Goal: Task Accomplishment & Management: Complete application form

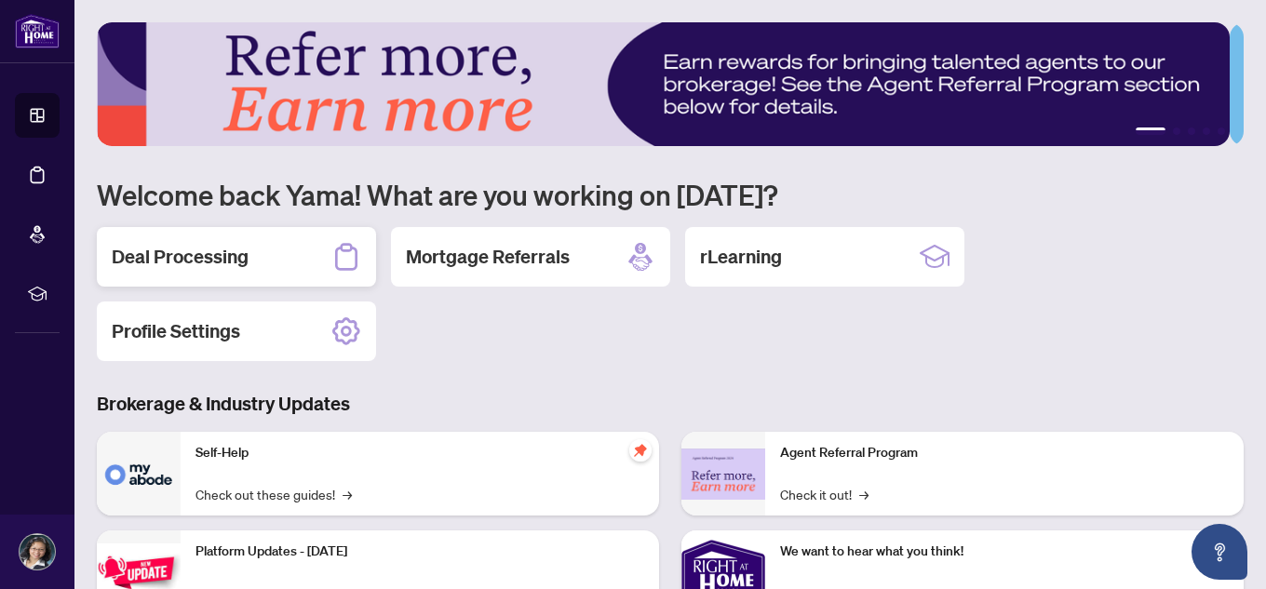
click at [223, 248] on h2 "Deal Processing" at bounding box center [180, 257] width 137 height 26
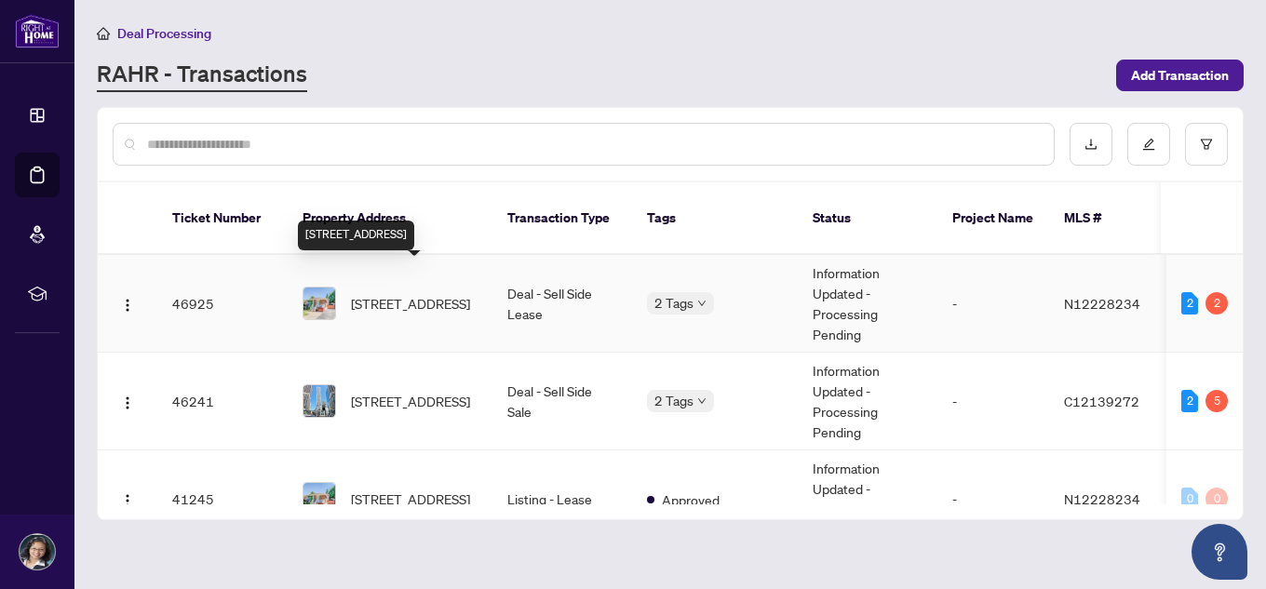
click at [440, 293] on span "[STREET_ADDRESS]" at bounding box center [410, 303] width 119 height 20
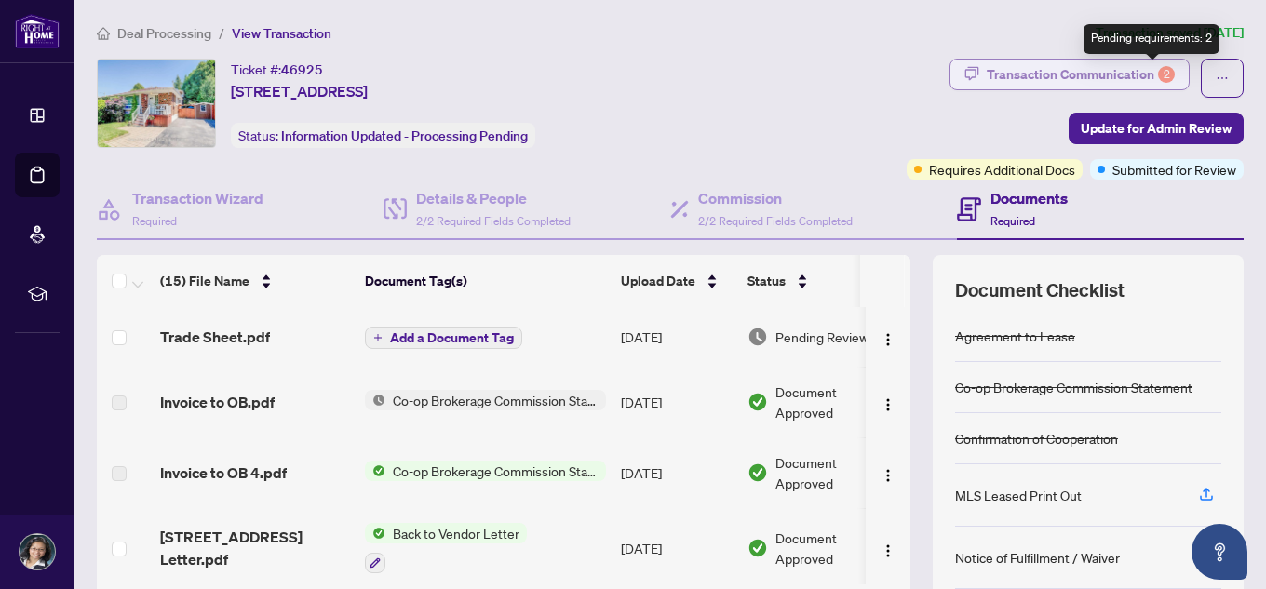
click at [1158, 77] on div "2" at bounding box center [1166, 74] width 17 height 17
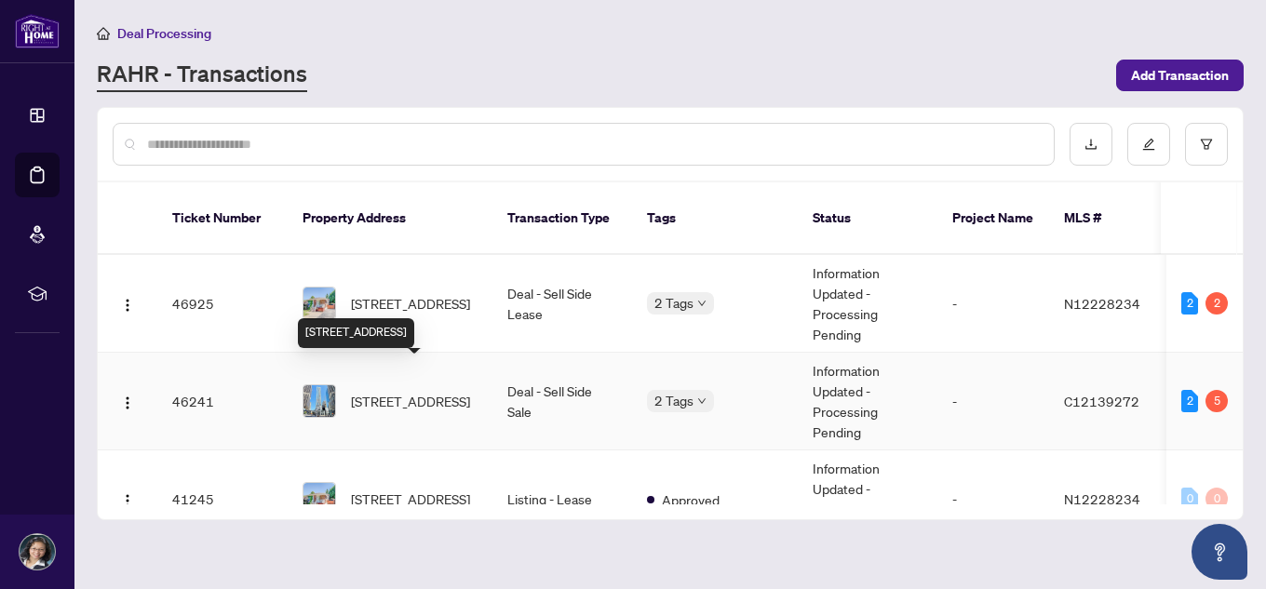
click at [415, 391] on span "[STREET_ADDRESS]" at bounding box center [410, 401] width 119 height 20
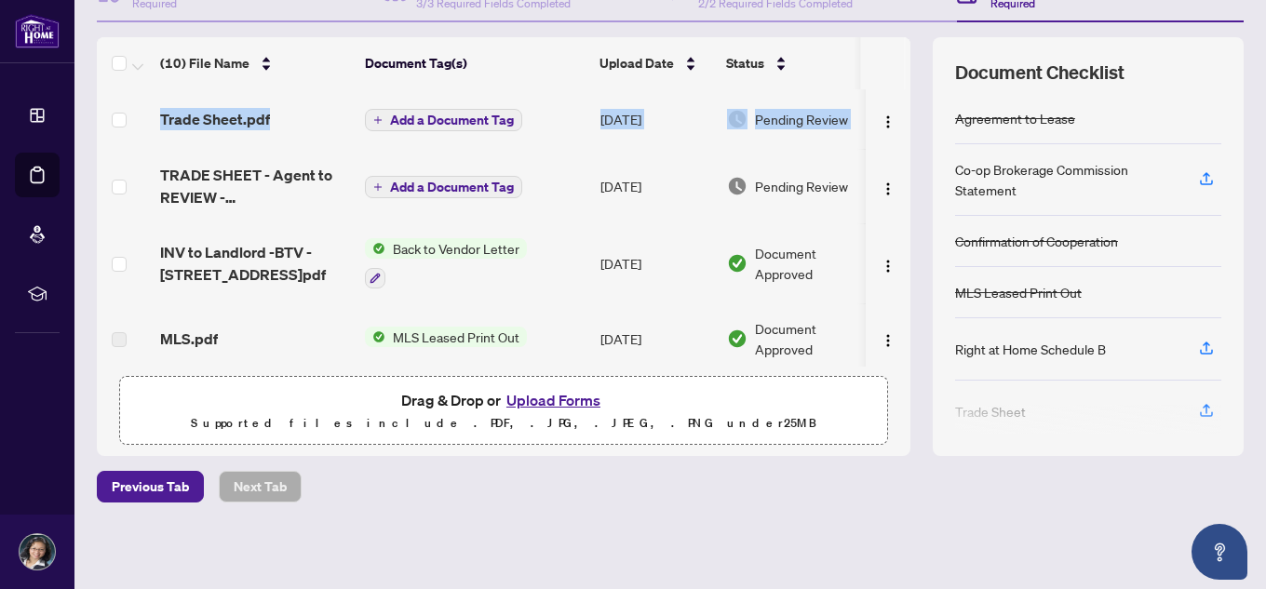
drag, startPoint x: 890, startPoint y: 141, endPoint x: 870, endPoint y: 52, distance: 90.8
click at [870, 52] on div "(10) File Name Document Tag(s) Upload Date Status Trade Sheet.pdf Add a Documen…" at bounding box center [504, 202] width 814 height 330
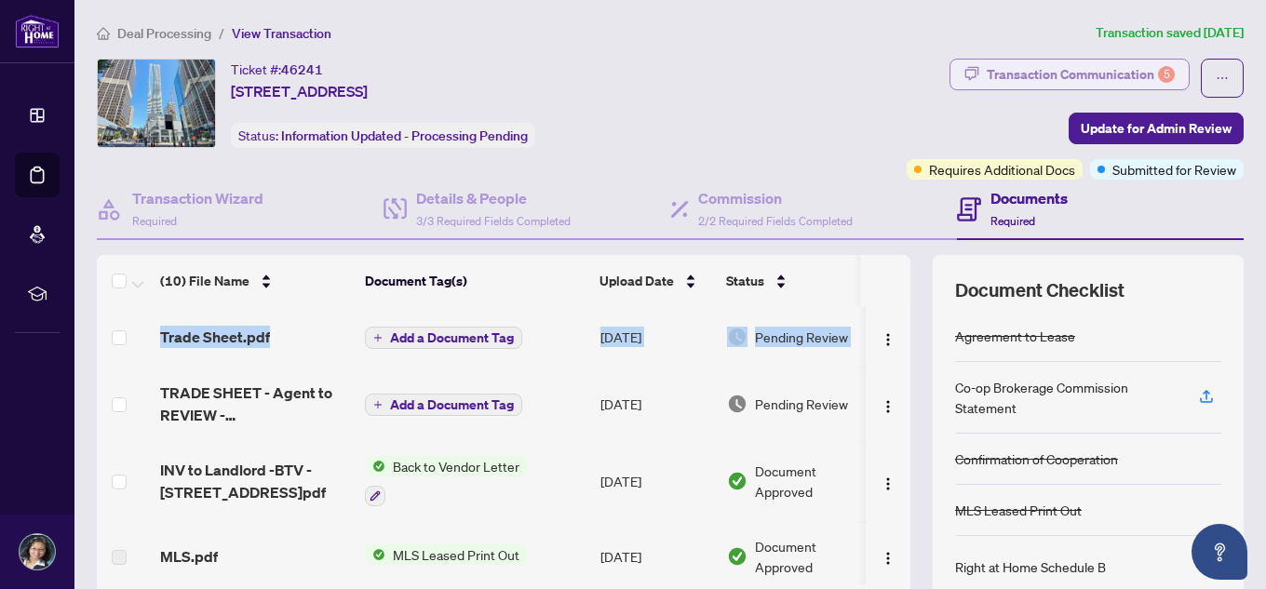
click at [1072, 74] on div "Transaction Communication 5" at bounding box center [1081, 75] width 188 height 30
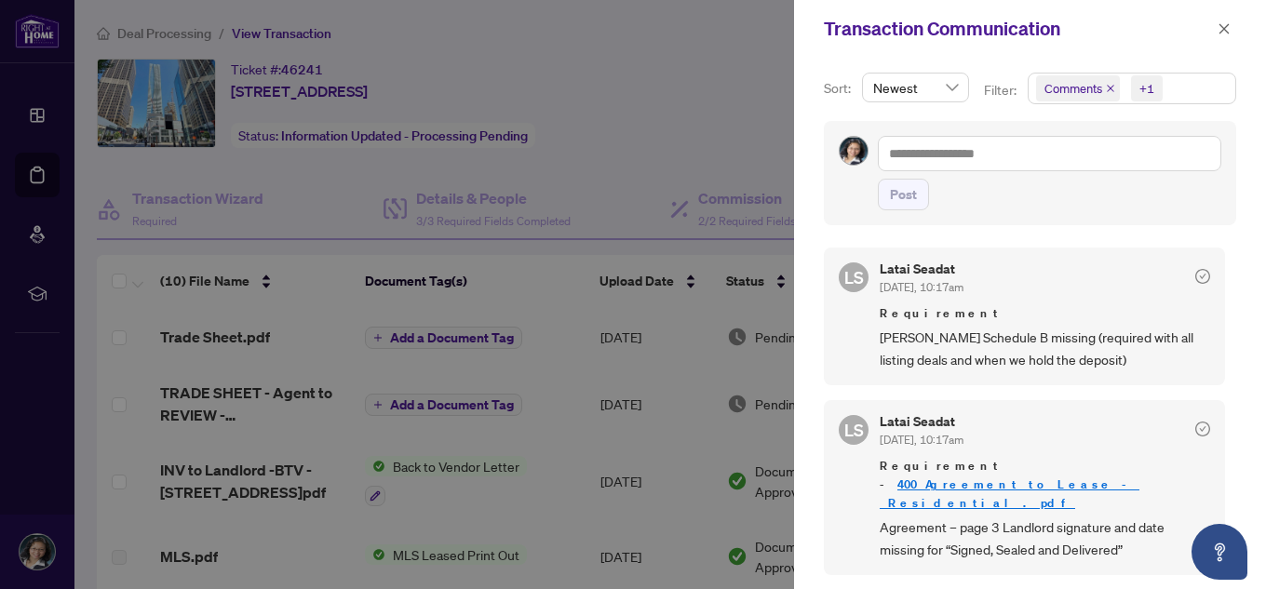
click at [658, 149] on div at bounding box center [633, 294] width 1266 height 589
click at [1223, 27] on icon "close" at bounding box center [1225, 28] width 10 height 10
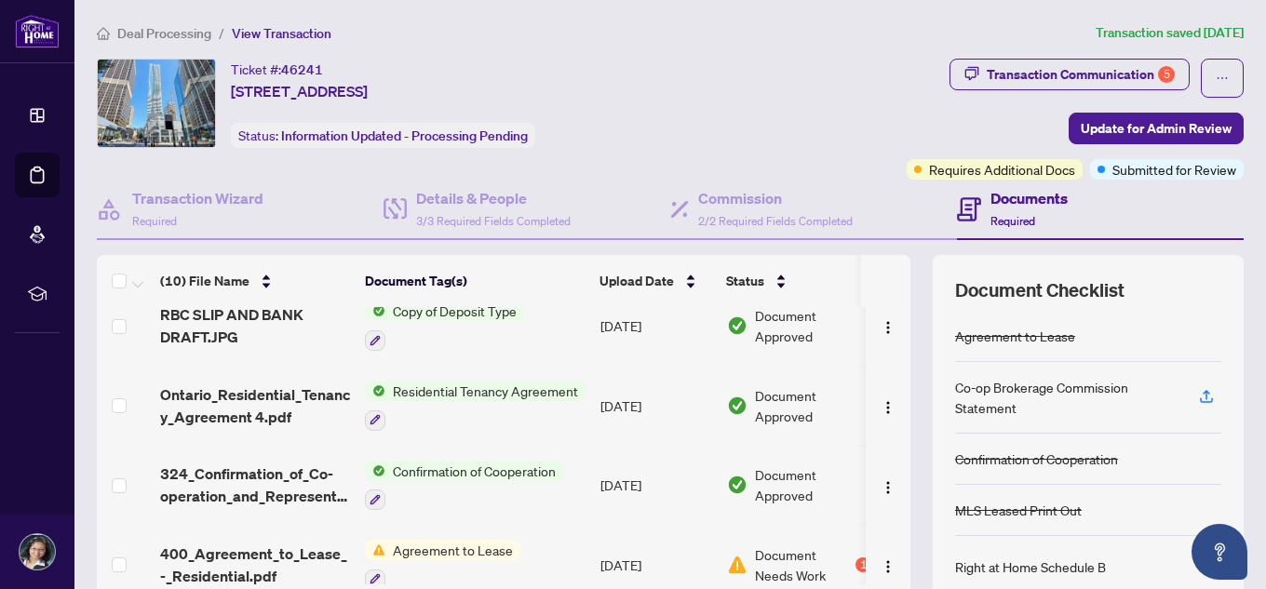
scroll to position [490, 0]
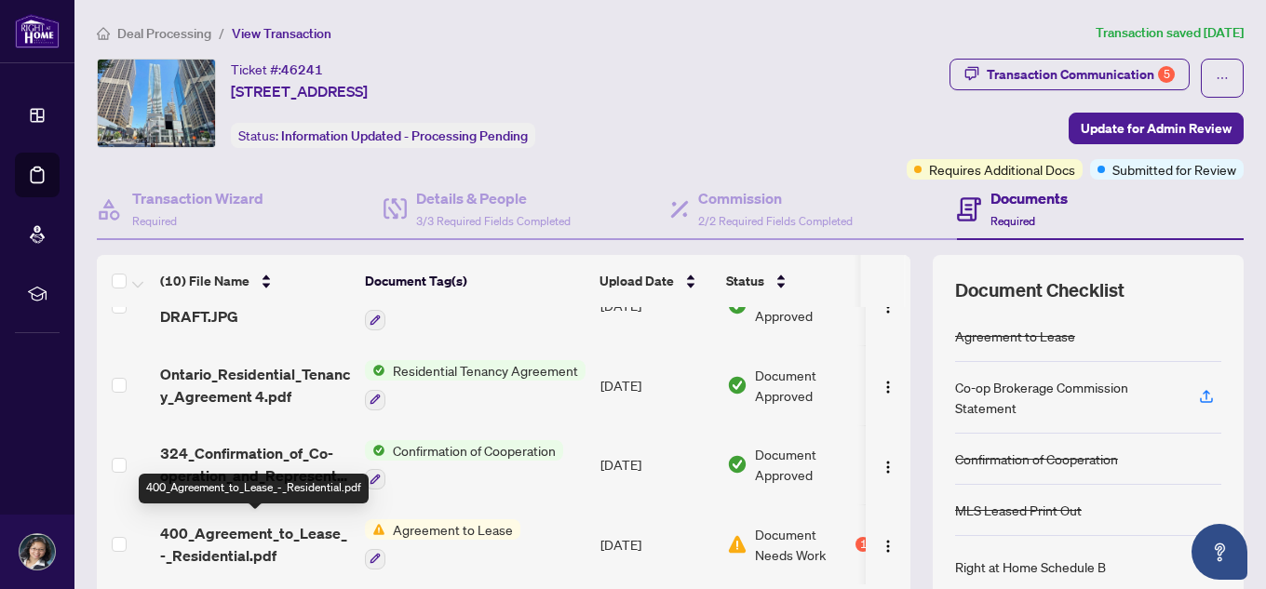
click at [234, 534] on span "400_Agreement_to_Lease_-_Residential.pdf" at bounding box center [255, 544] width 190 height 45
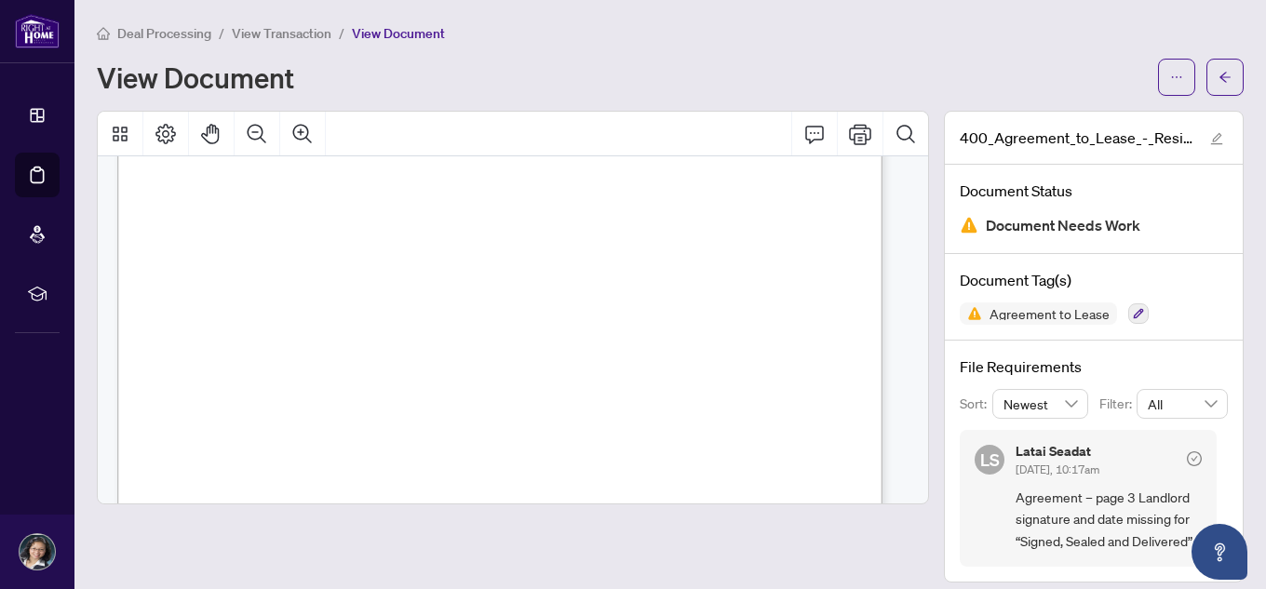
scroll to position [15, 0]
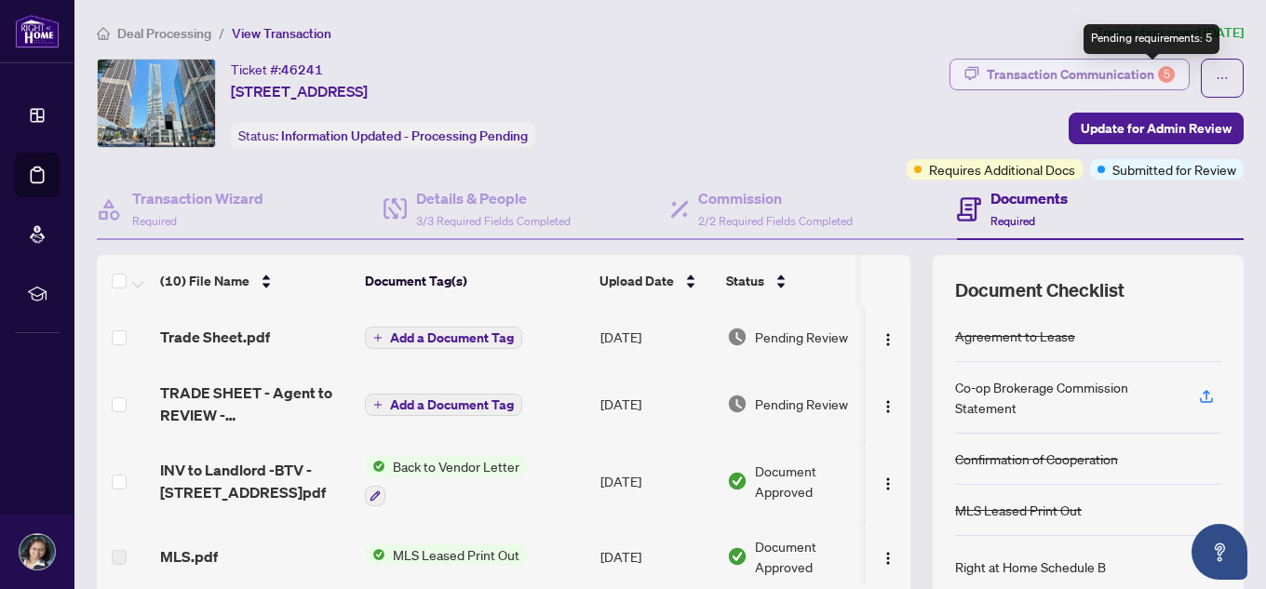
click at [1158, 66] on div "5" at bounding box center [1166, 74] width 17 height 17
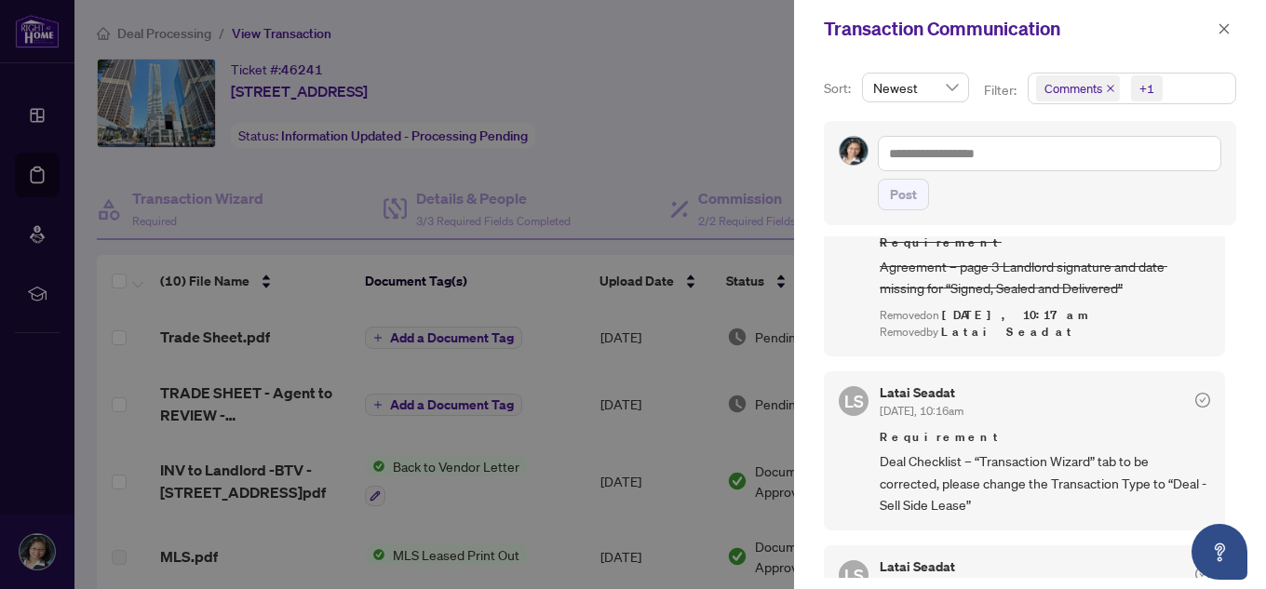
scroll to position [652, 0]
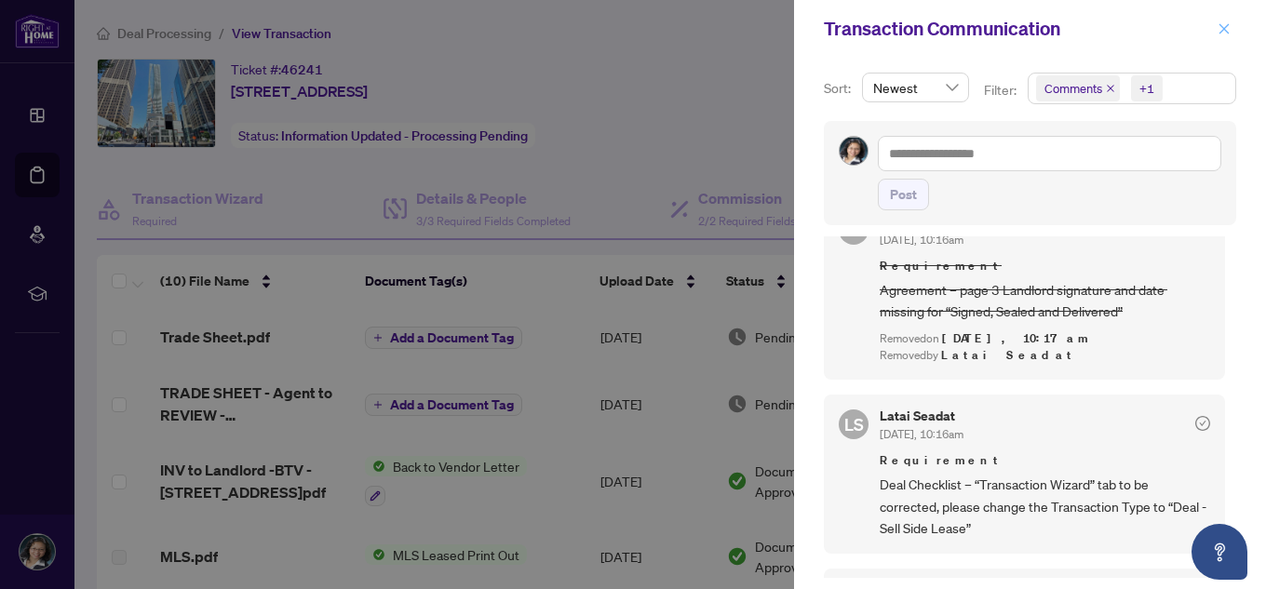
click at [1227, 28] on icon "close" at bounding box center [1224, 28] width 13 height 13
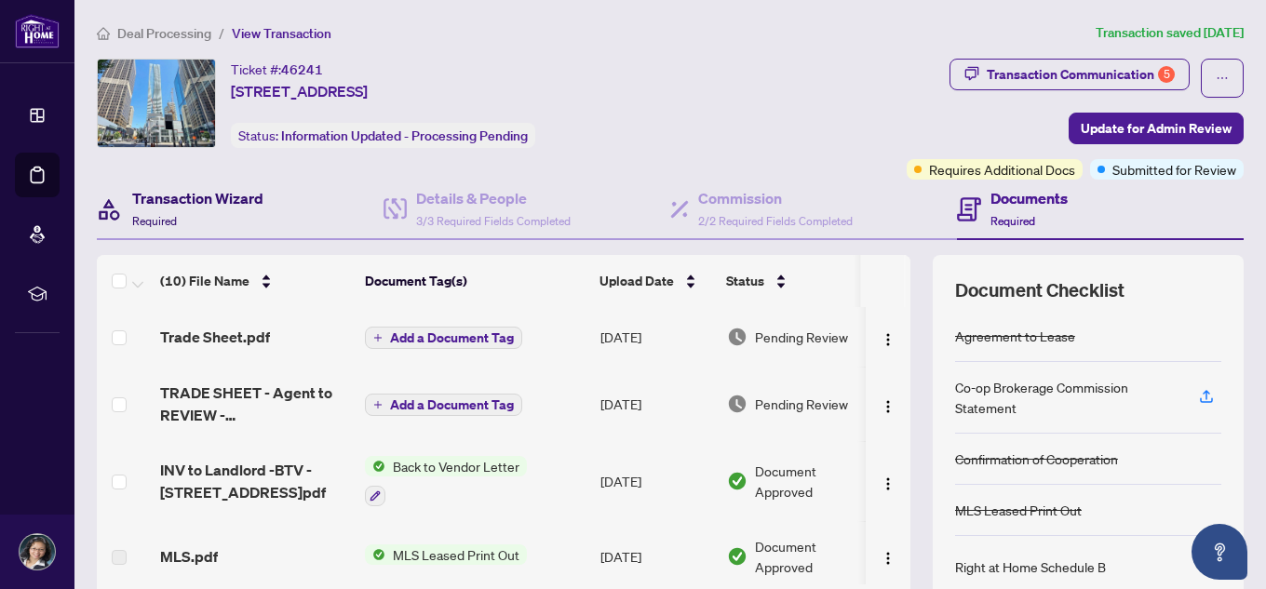
click at [196, 200] on h4 "Transaction Wizard" at bounding box center [197, 198] width 131 height 22
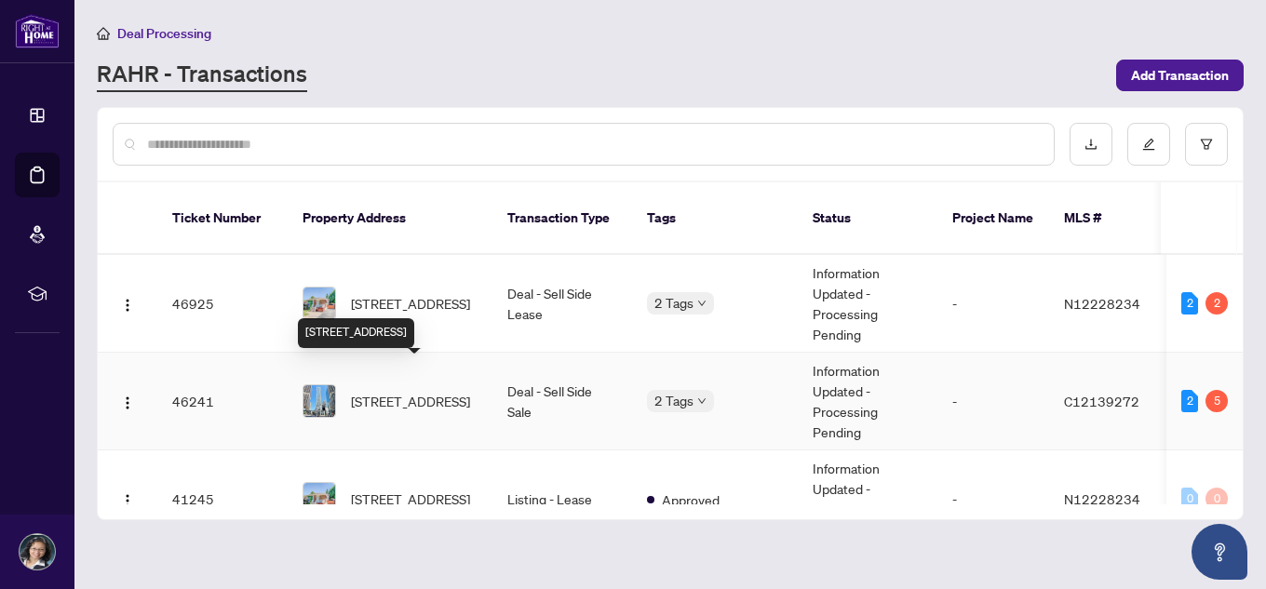
click at [400, 391] on span "[STREET_ADDRESS]" at bounding box center [410, 401] width 119 height 20
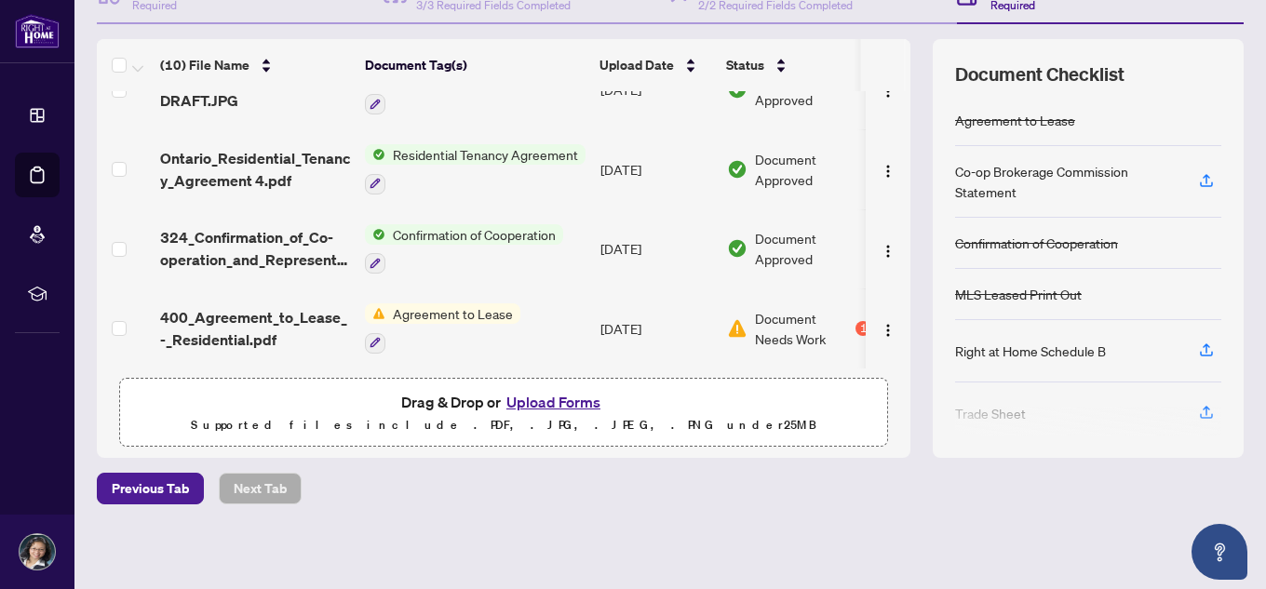
scroll to position [218, 0]
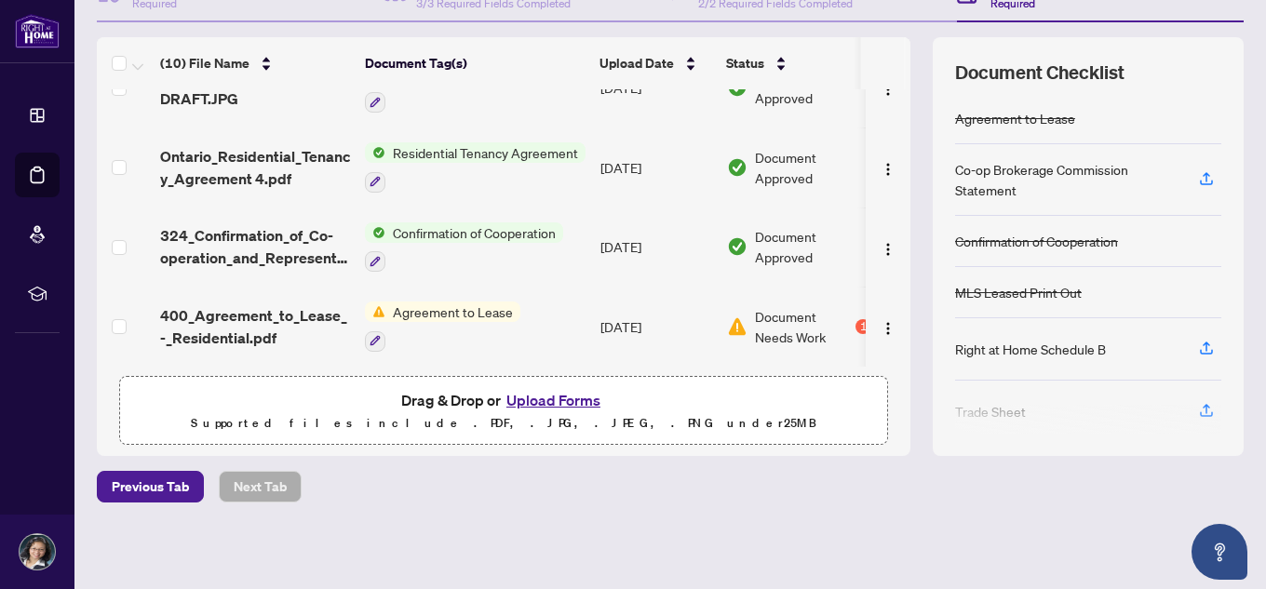
click at [560, 392] on button "Upload Forms" at bounding box center [553, 400] width 105 height 24
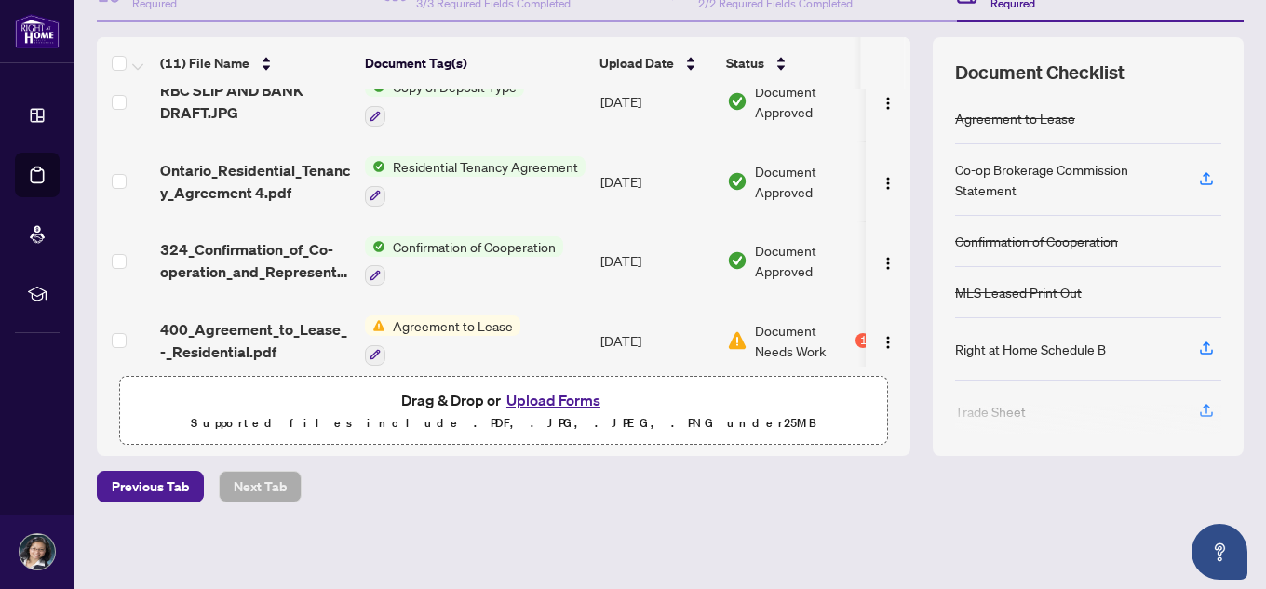
scroll to position [549, 0]
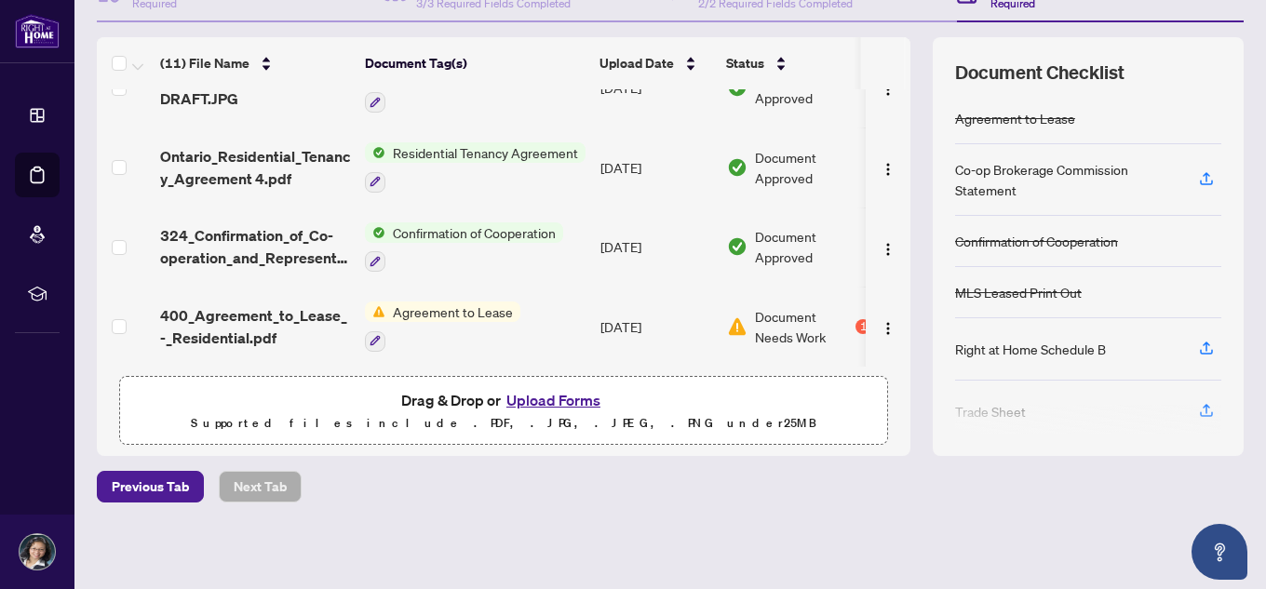
click at [564, 402] on button "Upload Forms" at bounding box center [553, 400] width 105 height 24
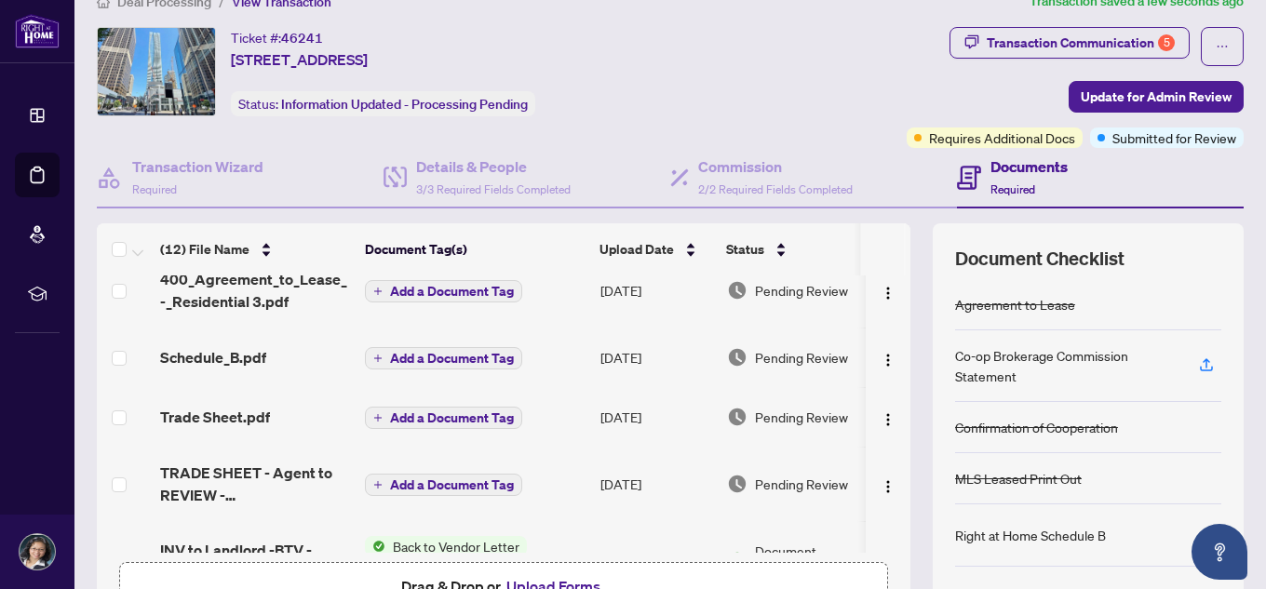
scroll to position [0, 0]
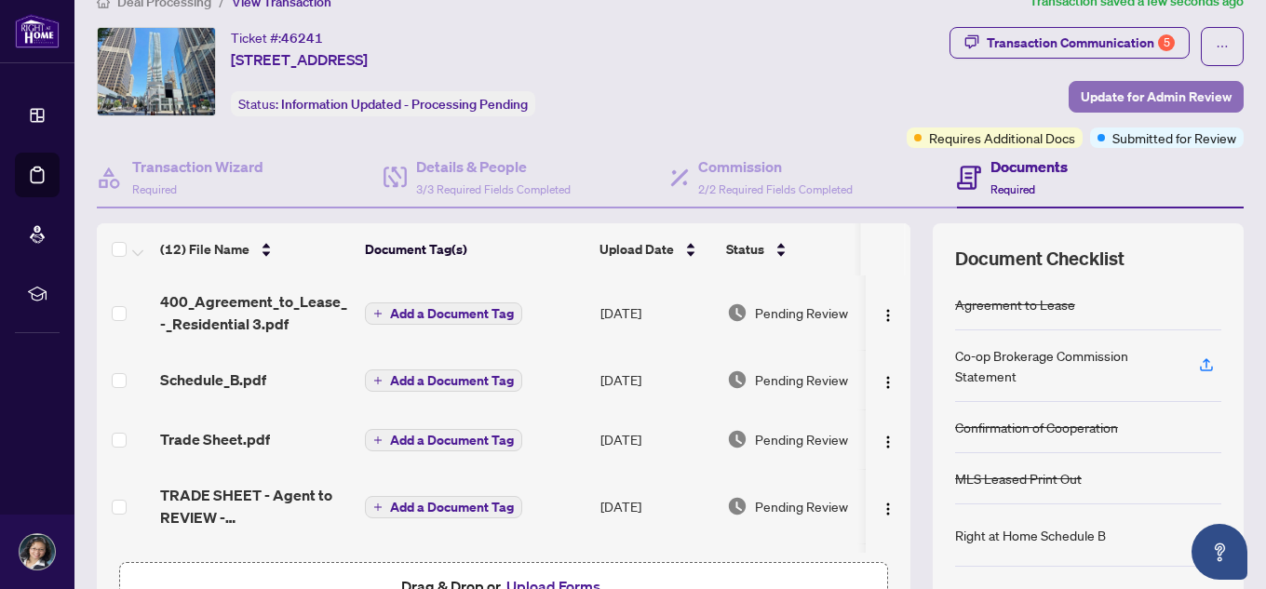
click at [1146, 88] on span "Update for Admin Review" at bounding box center [1156, 97] width 151 height 30
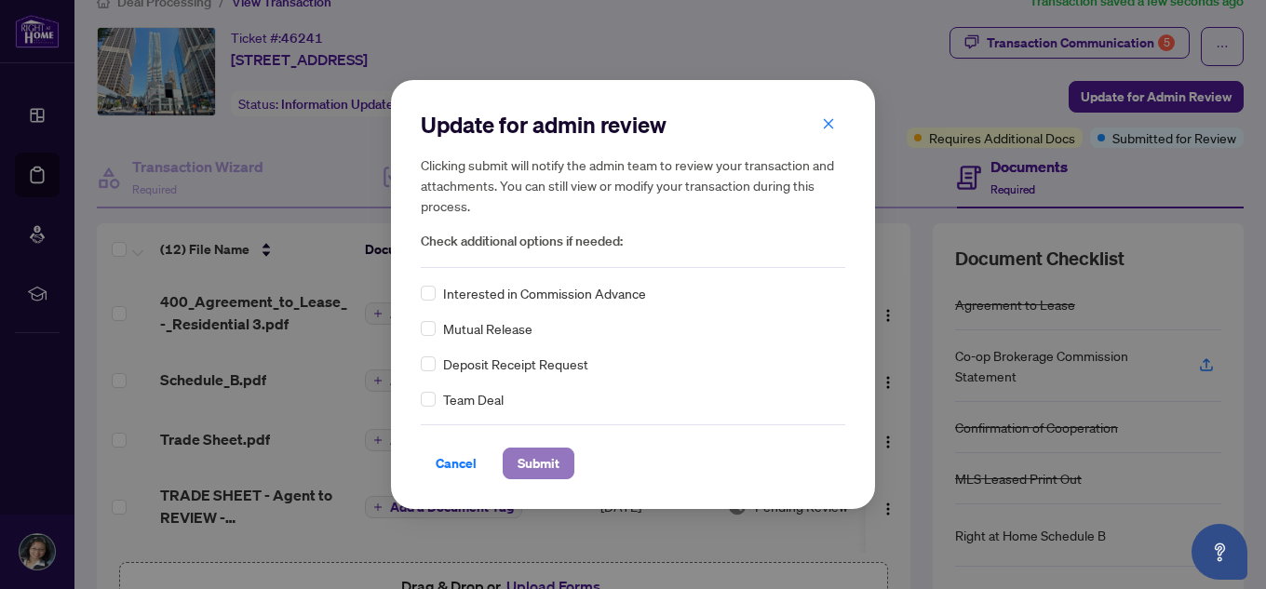
click at [540, 475] on span "Submit" at bounding box center [539, 464] width 42 height 30
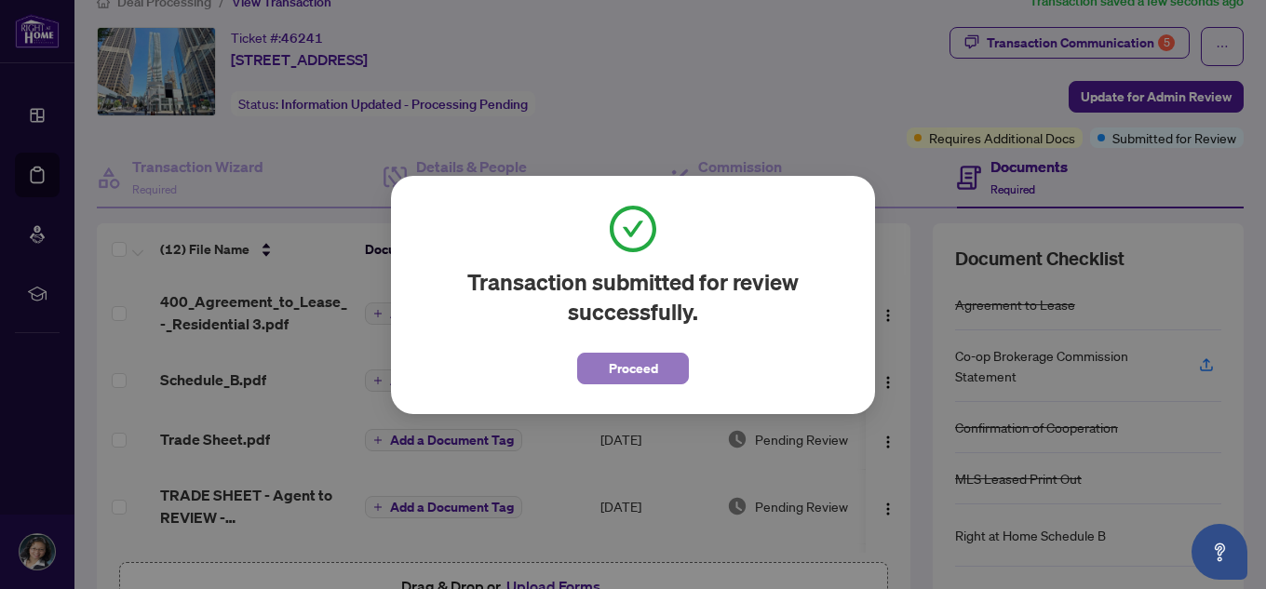
click at [625, 369] on span "Proceed" at bounding box center [633, 369] width 49 height 30
